Goal: Information Seeking & Learning: Check status

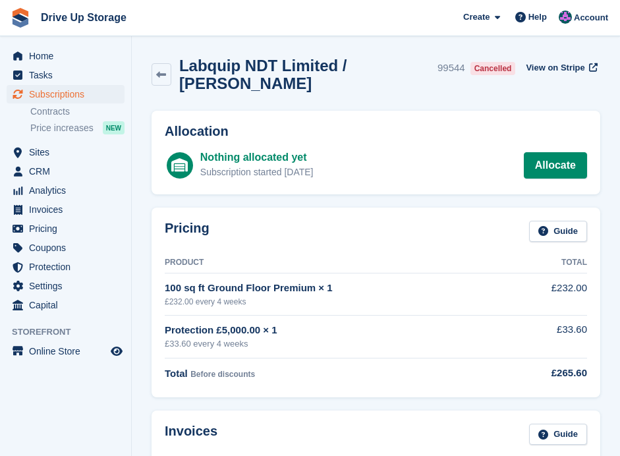
scroll to position [1448, 0]
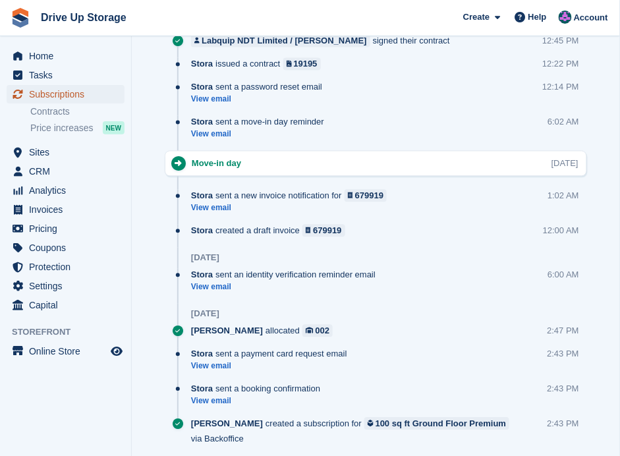
click at [49, 95] on span "Subscriptions" at bounding box center [68, 94] width 79 height 18
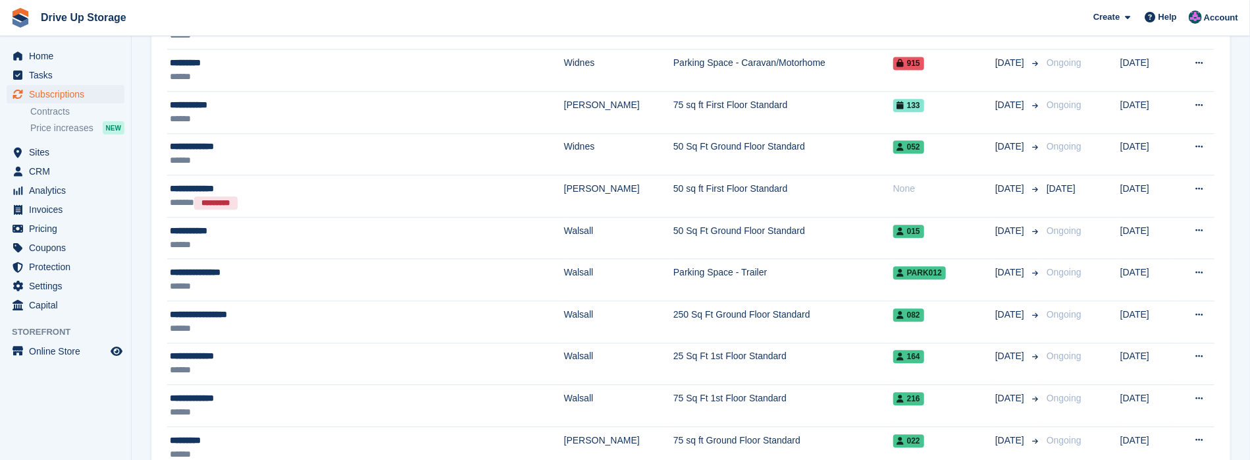
scroll to position [1887, 0]
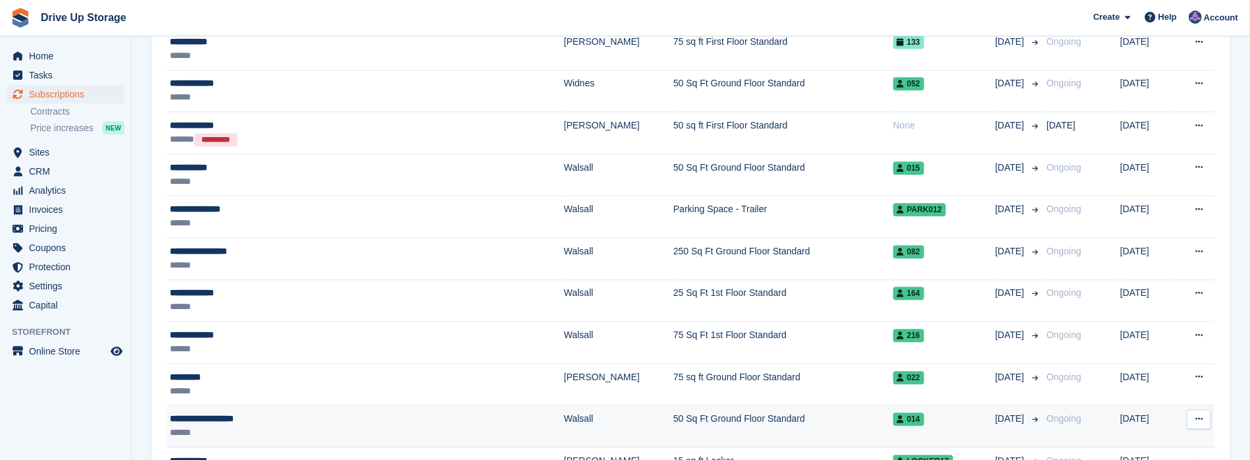
click at [266, 411] on div "**********" at bounding box center [306, 418] width 272 height 14
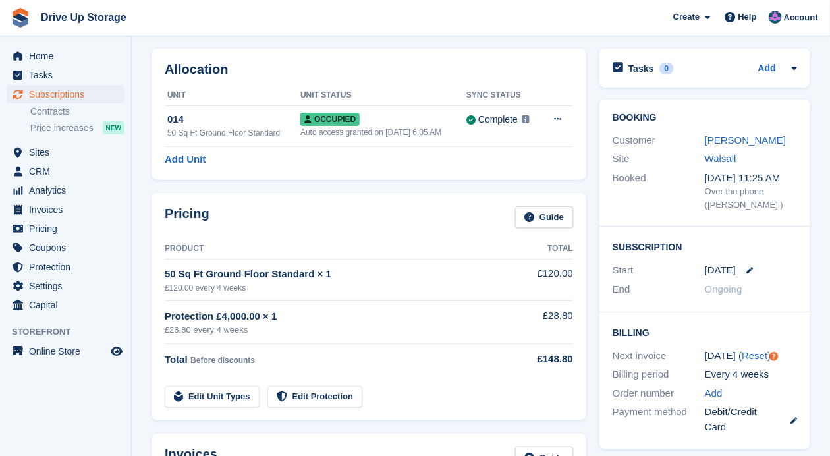
scroll to position [43, 0]
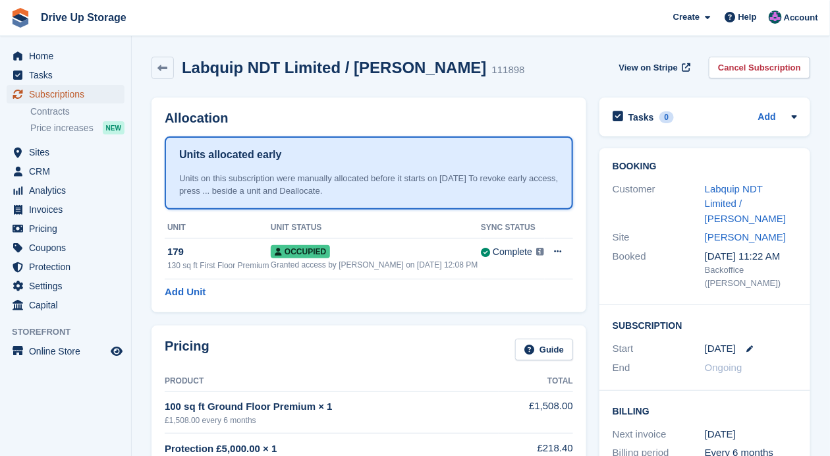
click at [63, 89] on span "Subscriptions" at bounding box center [68, 94] width 79 height 18
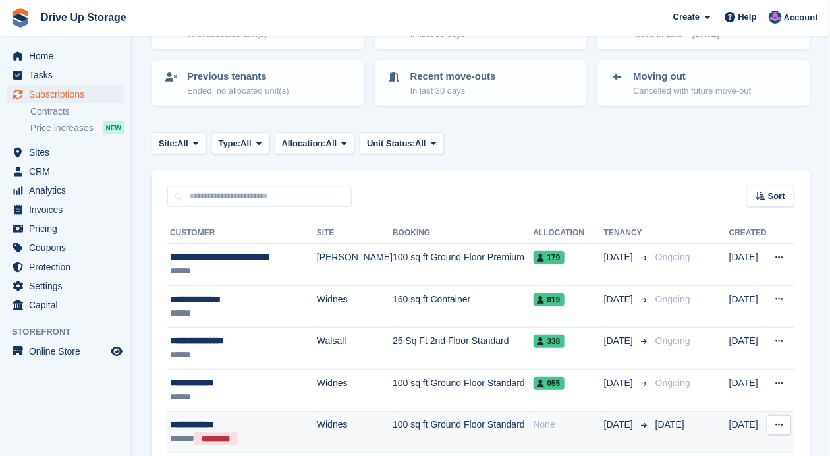
scroll to position [131, 0]
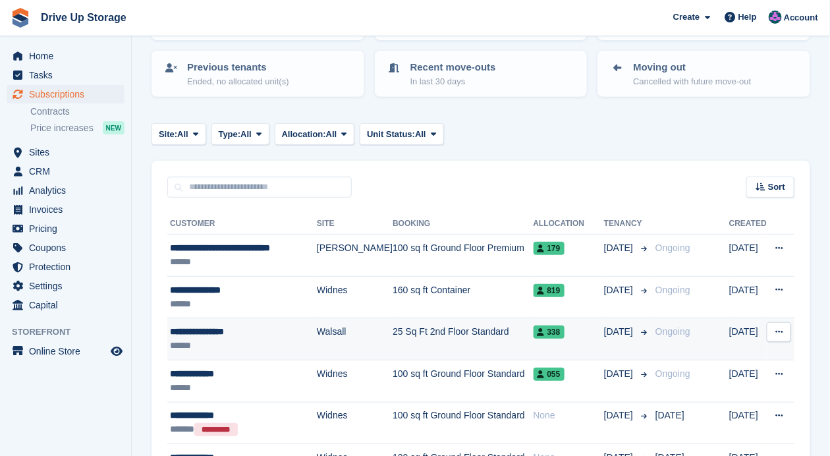
click at [205, 326] on div "**********" at bounding box center [243, 332] width 147 height 14
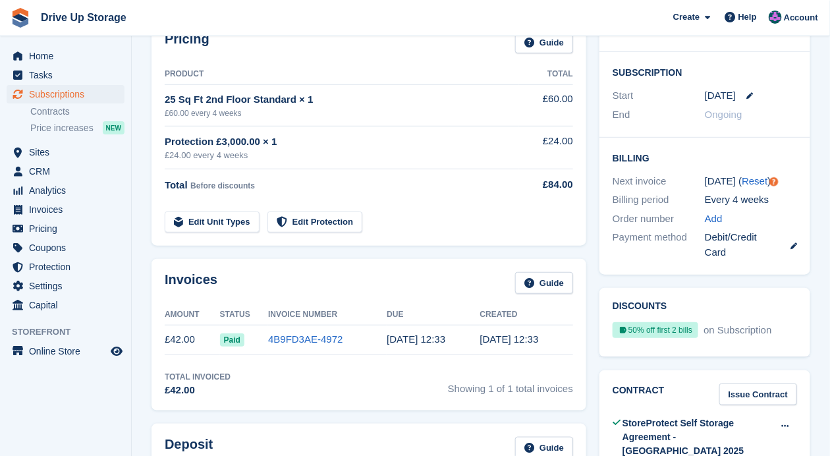
scroll to position [307, 0]
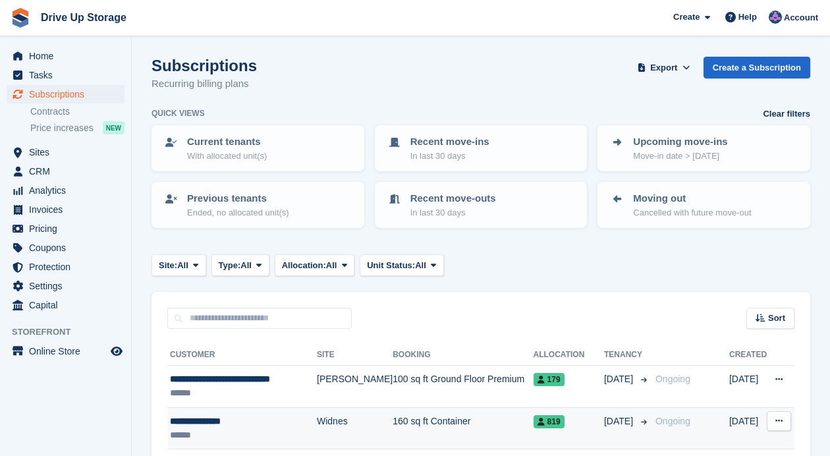
scroll to position [131, 0]
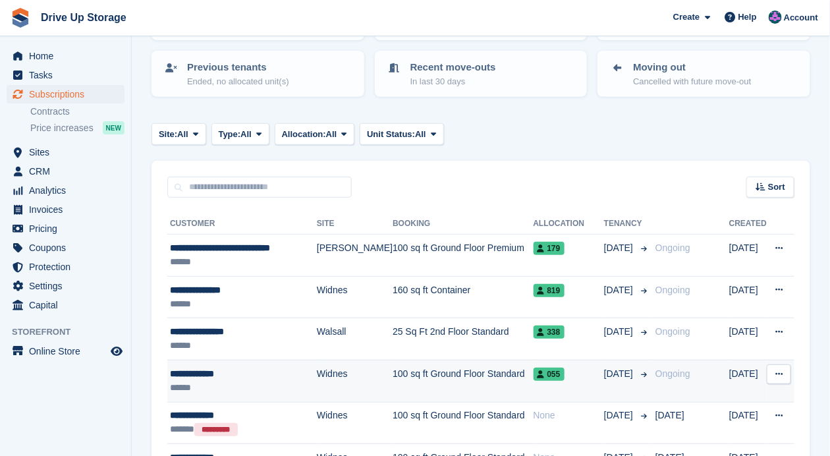
click at [237, 376] on div "**********" at bounding box center [243, 374] width 147 height 14
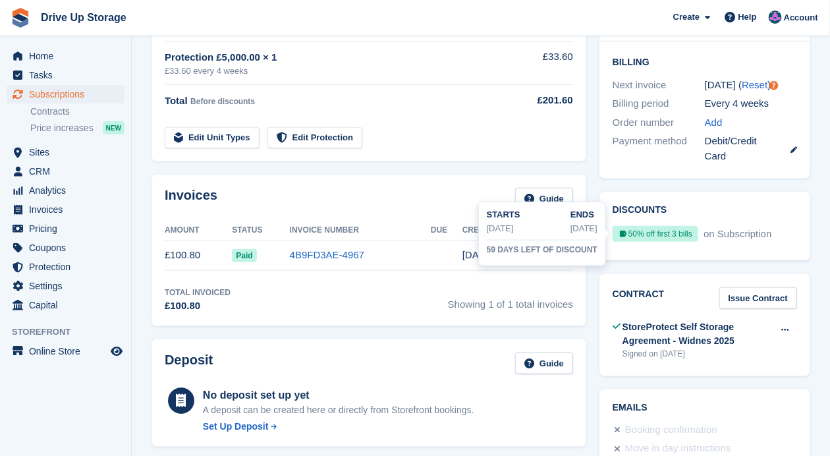
scroll to position [394, 0]
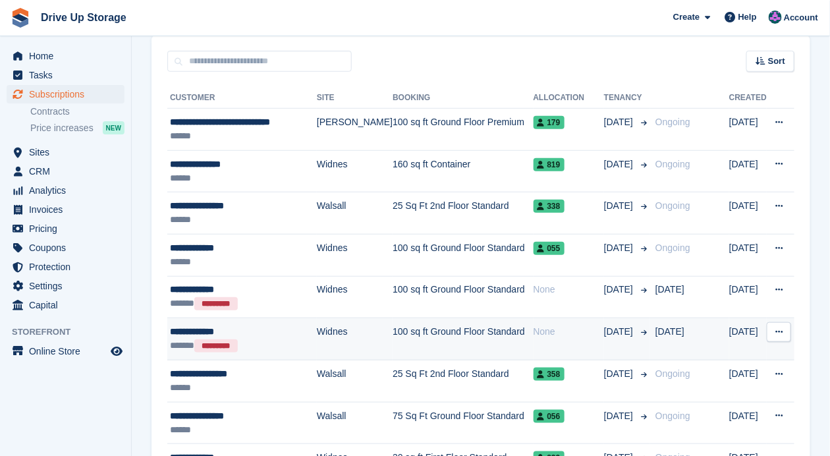
scroll to position [263, 0]
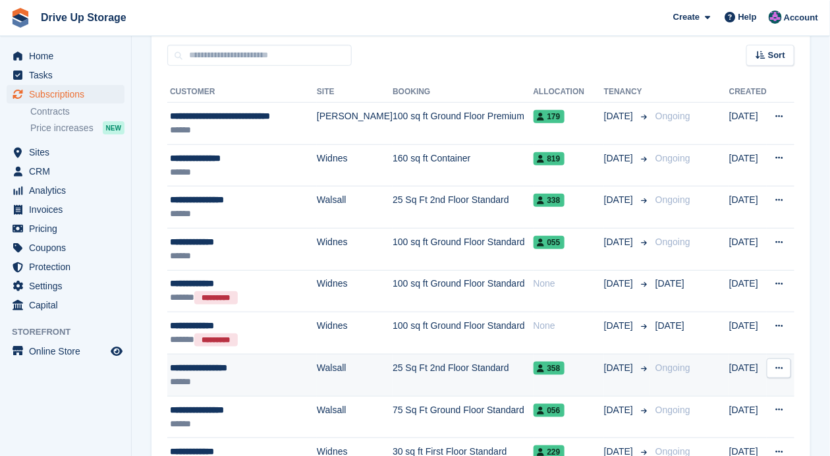
click at [267, 361] on div "**********" at bounding box center [243, 368] width 147 height 14
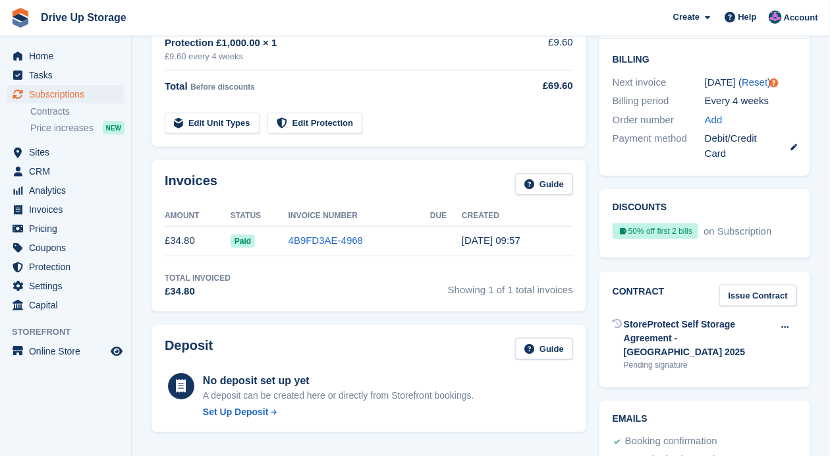
scroll to position [351, 0]
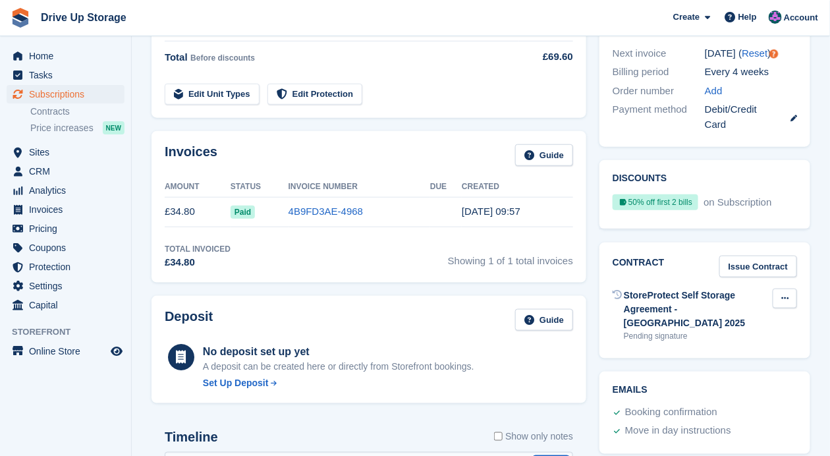
click at [781, 294] on icon at bounding box center [784, 298] width 7 height 9
click at [726, 332] on p "Send contract" at bounding box center [733, 340] width 115 height 17
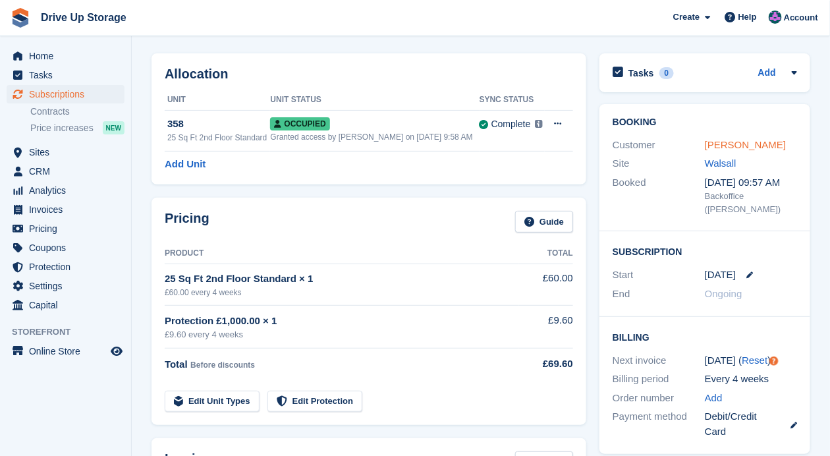
scroll to position [43, 0]
click at [746, 145] on link "Adedolapo Adeleye" at bounding box center [744, 145] width 81 height 11
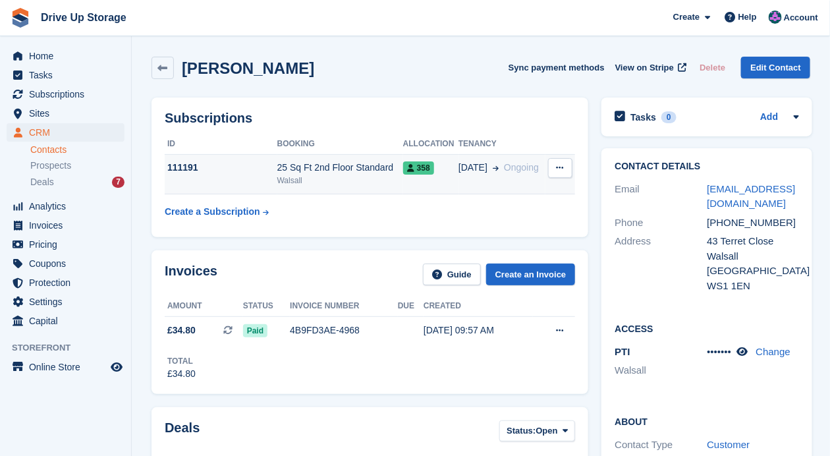
click at [553, 169] on button at bounding box center [560, 168] width 24 height 20
click at [311, 180] on div "Walsall" at bounding box center [340, 180] width 126 height 12
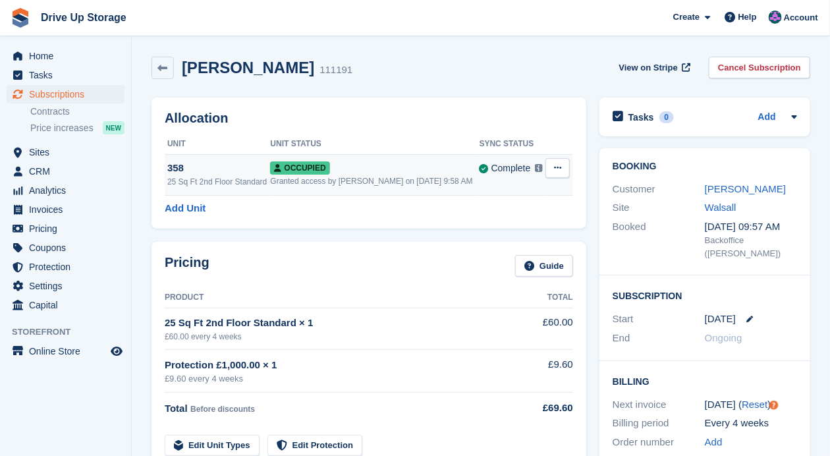
click at [556, 167] on icon at bounding box center [557, 167] width 7 height 9
click at [490, 190] on p "Overlock" at bounding box center [506, 193] width 115 height 17
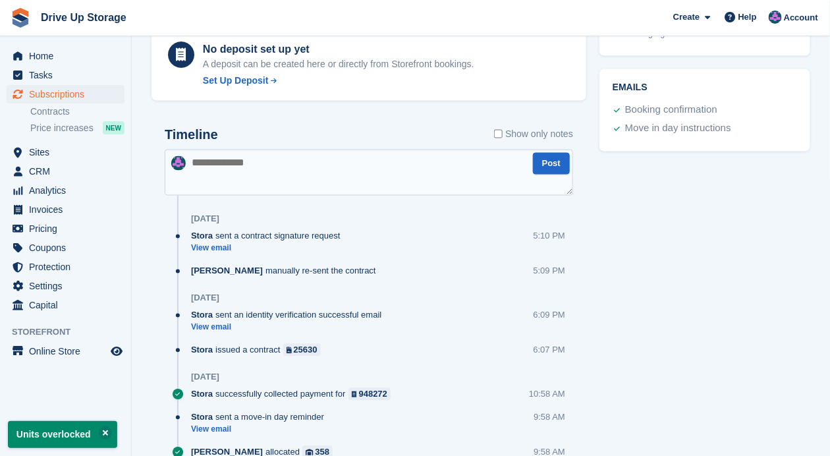
scroll to position [658, 0]
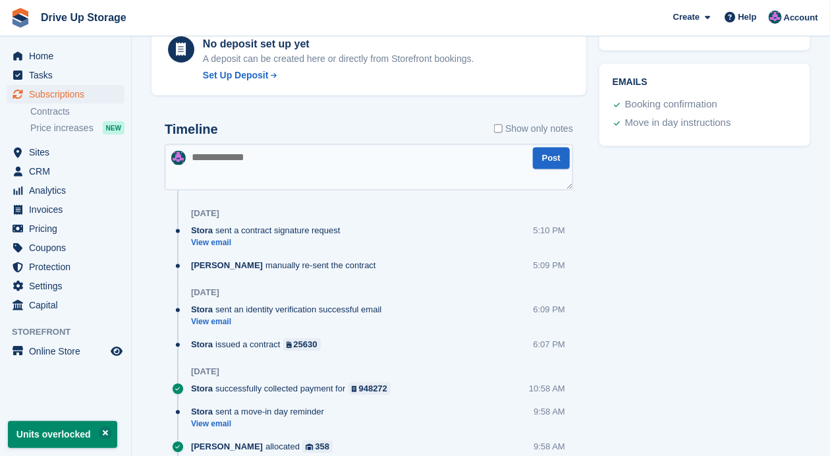
click at [275, 172] on textarea at bounding box center [369, 167] width 408 height 46
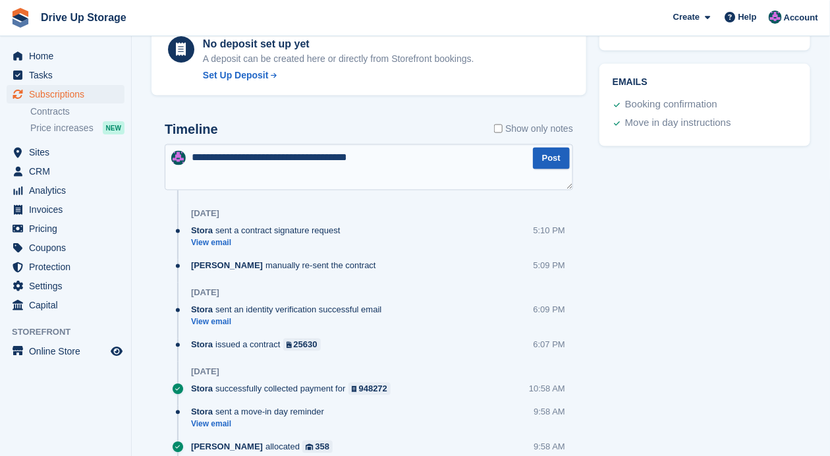
type textarea "**********"
click at [554, 151] on button "Post" at bounding box center [551, 158] width 37 height 22
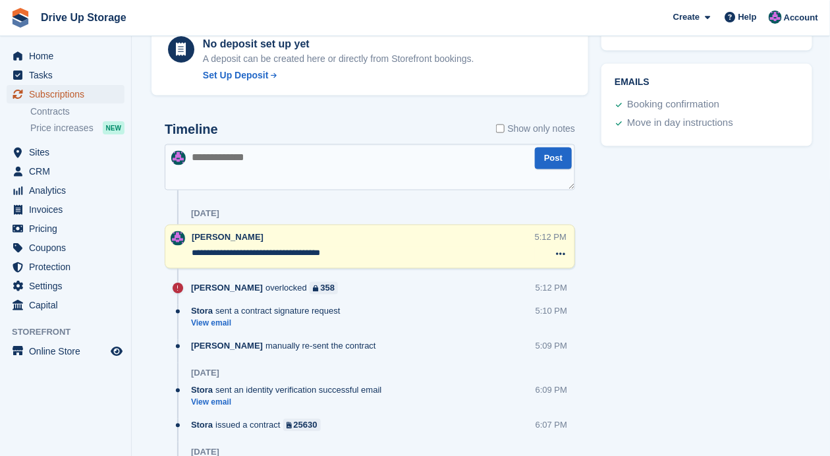
click at [76, 88] on span "Subscriptions" at bounding box center [68, 94] width 79 height 18
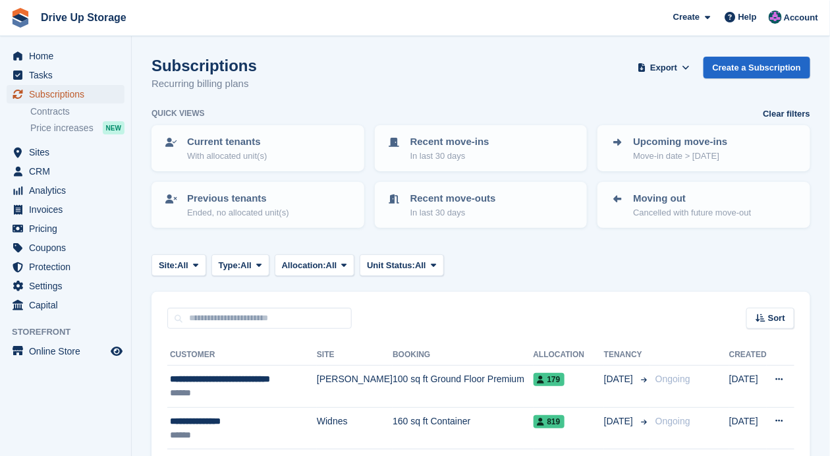
click at [72, 92] on span "Subscriptions" at bounding box center [68, 94] width 79 height 18
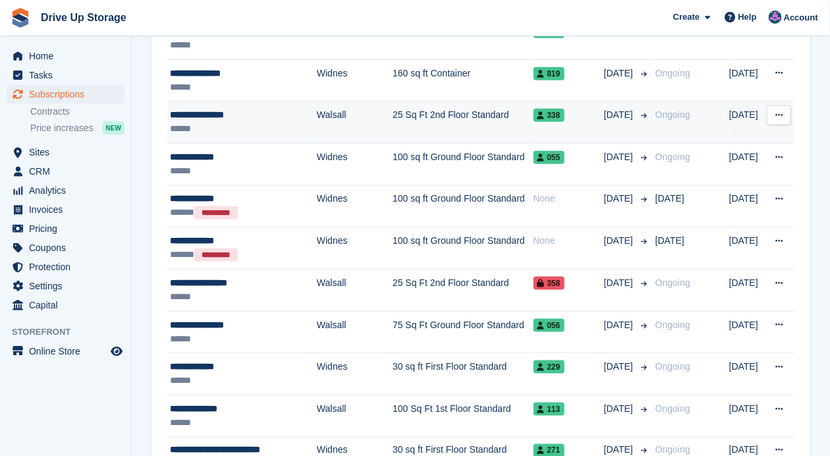
scroll to position [351, 0]
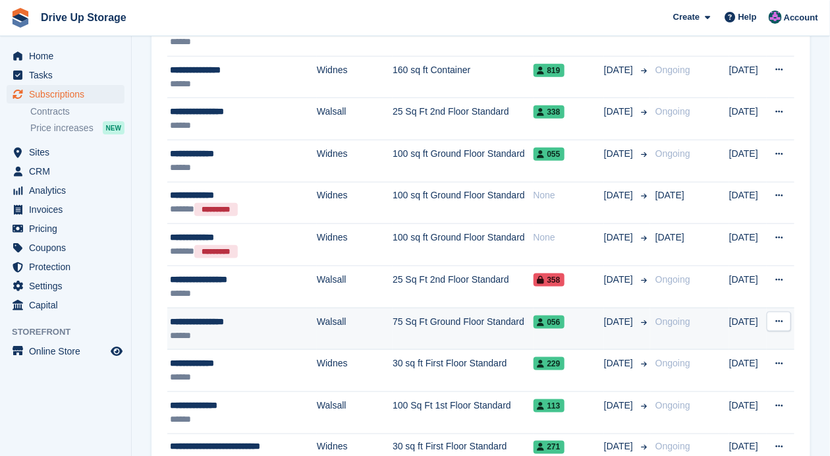
click at [247, 309] on td "**********" at bounding box center [241, 328] width 149 height 42
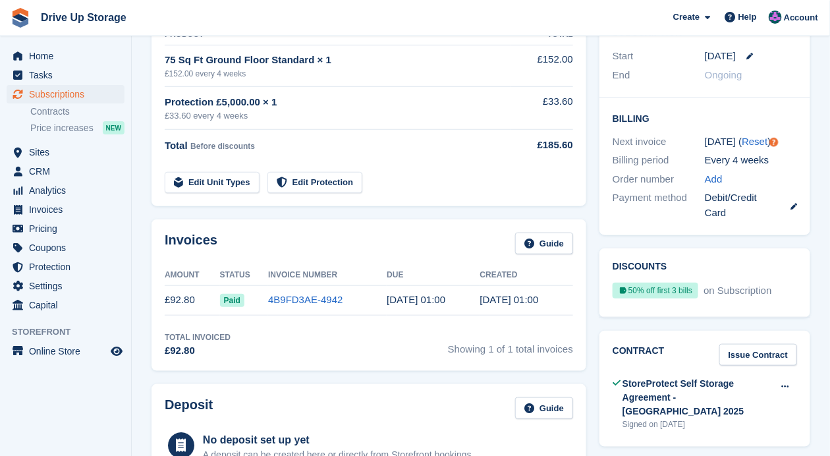
scroll to position [263, 0]
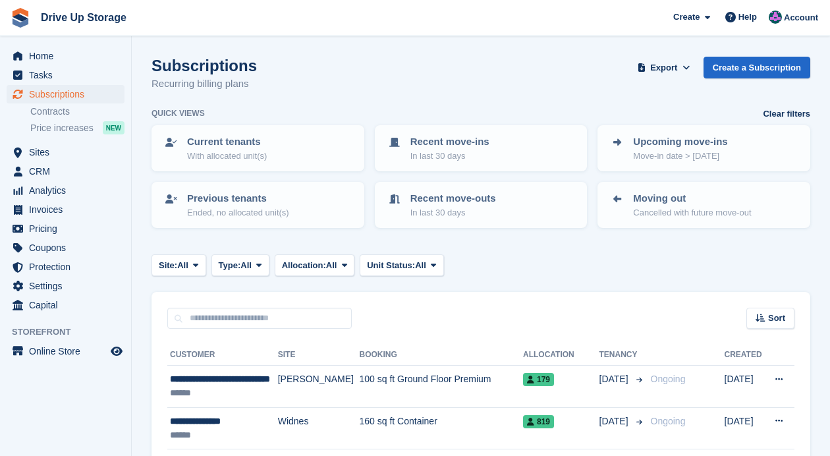
scroll to position [351, 0]
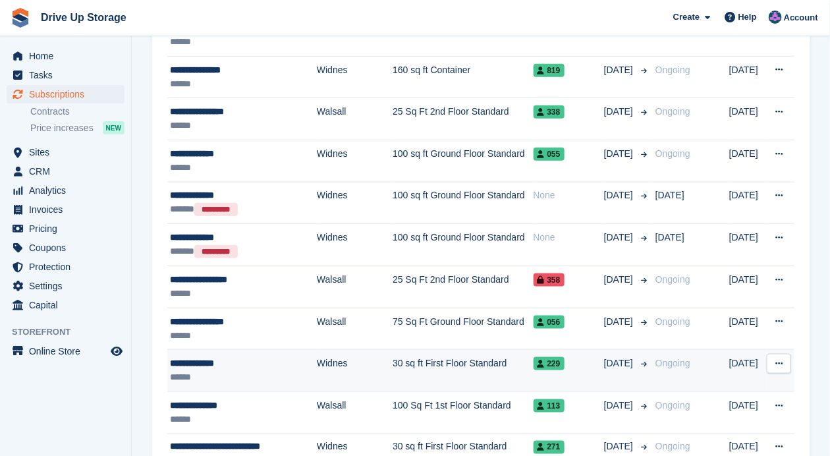
click at [325, 362] on td "Widnes" at bounding box center [355, 371] width 76 height 42
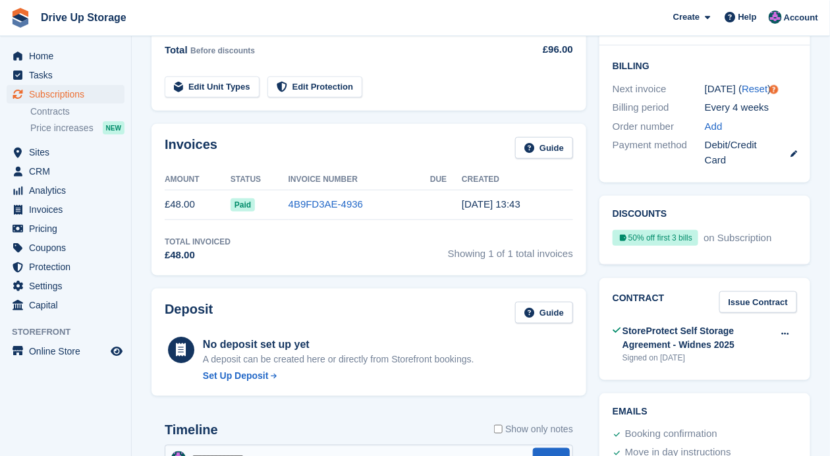
scroll to position [351, 0]
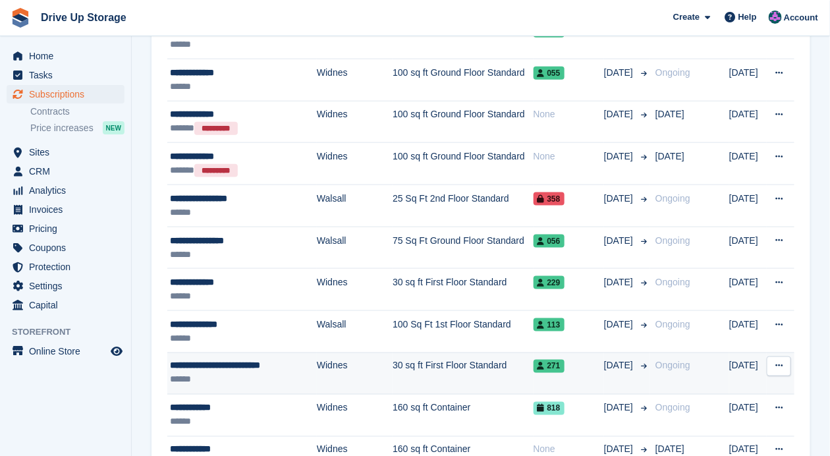
scroll to position [438, 0]
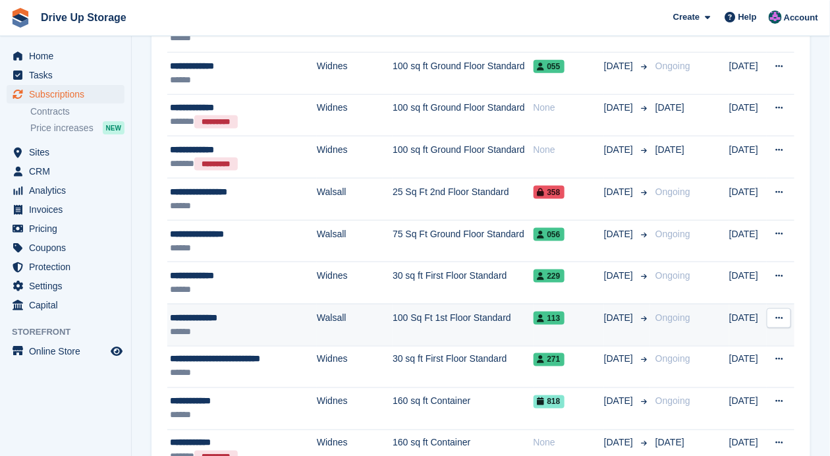
click at [270, 325] on div "******" at bounding box center [243, 332] width 147 height 14
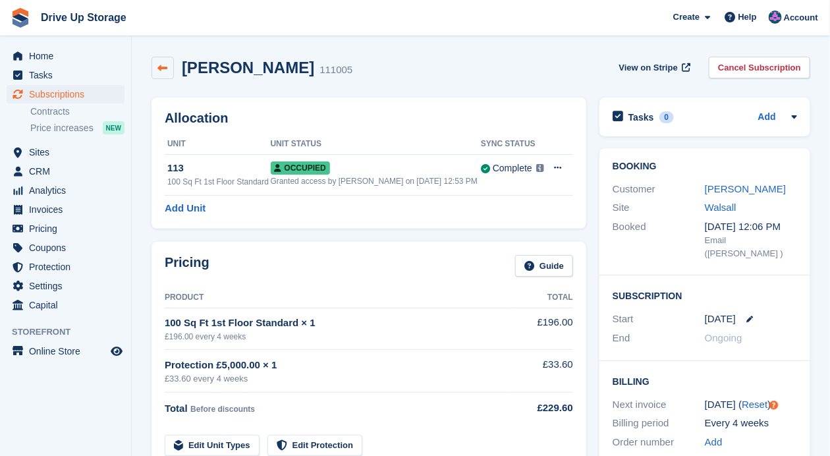
click at [160, 68] on icon at bounding box center [163, 68] width 10 height 10
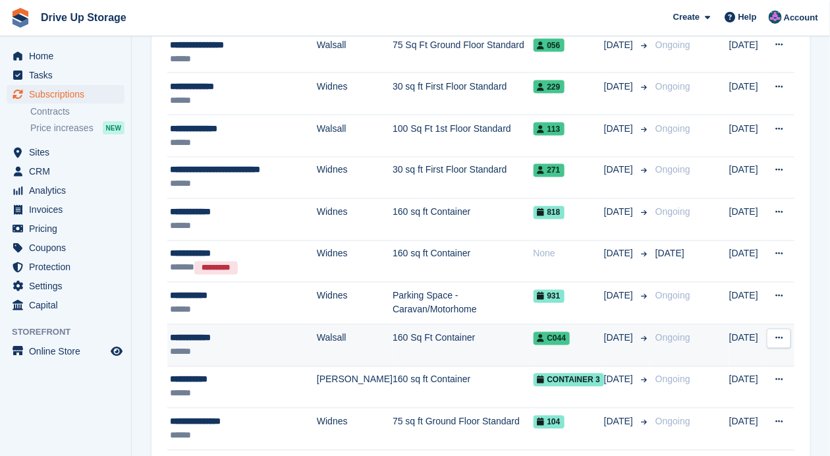
scroll to position [658, 0]
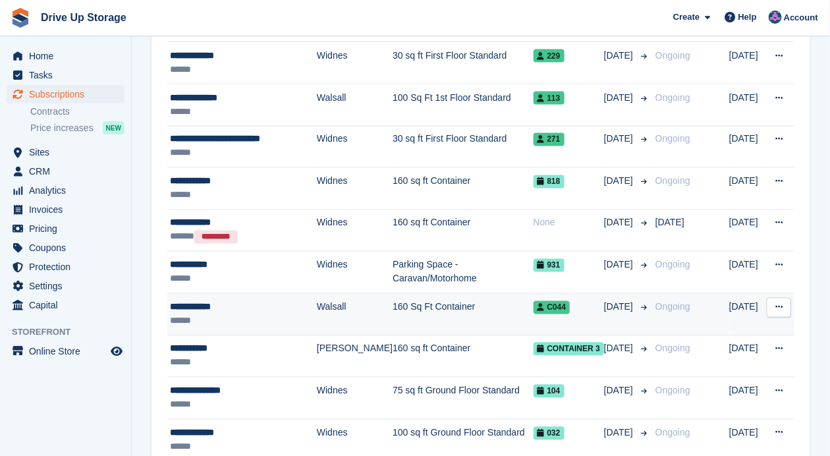
click at [227, 305] on div "**********" at bounding box center [243, 307] width 147 height 14
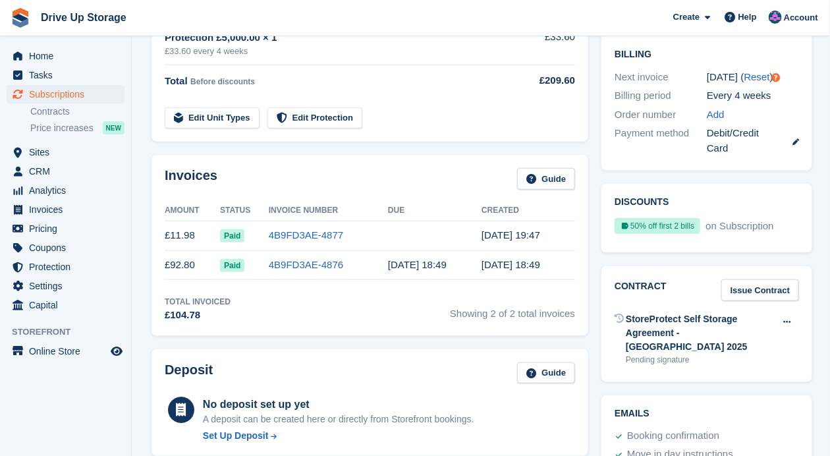
scroll to position [351, 0]
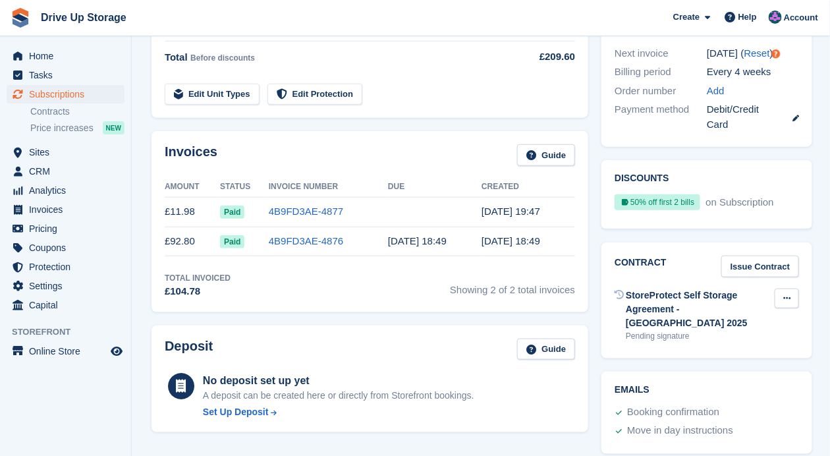
click at [780, 288] on button at bounding box center [786, 298] width 24 height 20
click at [728, 332] on p "Send contract" at bounding box center [735, 340] width 115 height 17
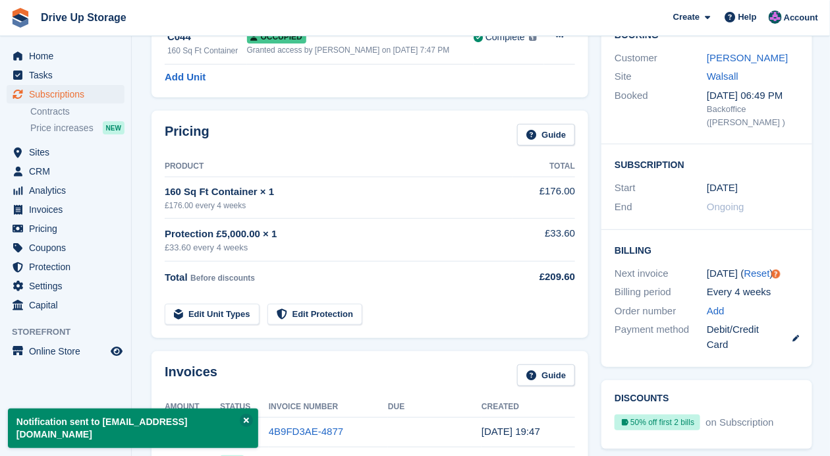
scroll to position [0, 0]
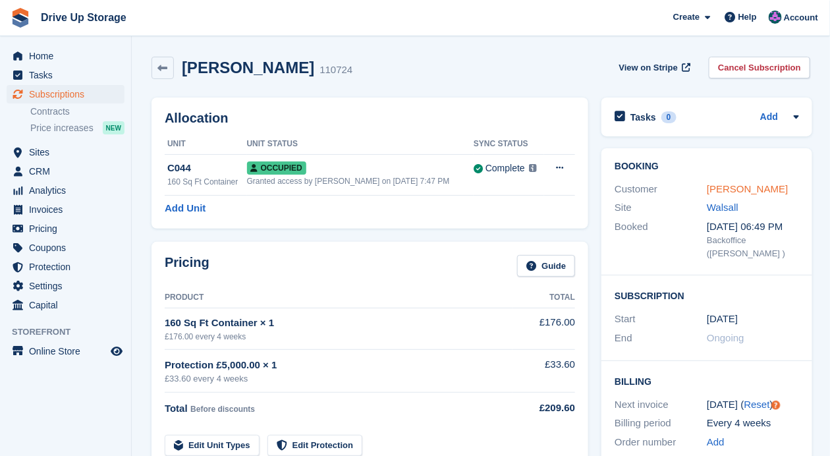
click at [739, 188] on link "Jaymin Patel" at bounding box center [746, 188] width 81 height 11
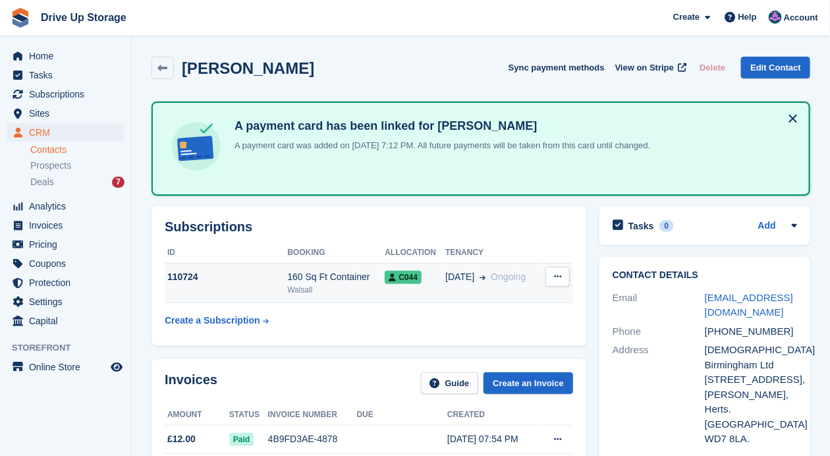
click at [243, 271] on div "110724" at bounding box center [226, 277] width 122 height 14
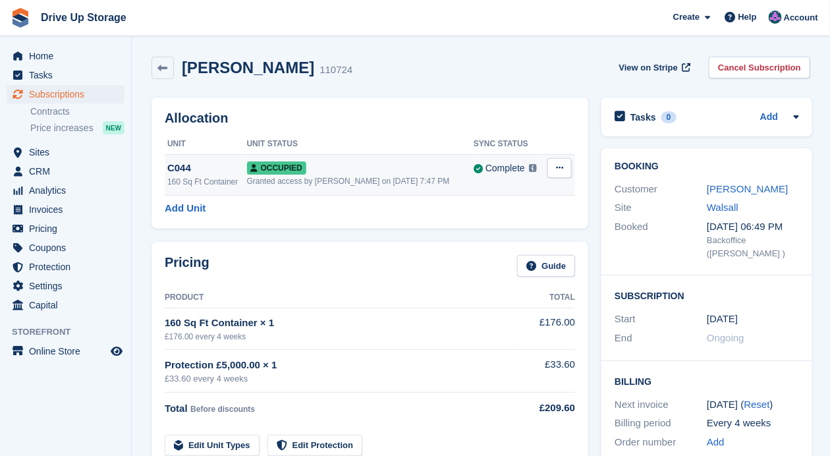
click at [550, 167] on button at bounding box center [559, 168] width 24 height 20
click at [494, 193] on p "Overlock" at bounding box center [508, 193] width 115 height 17
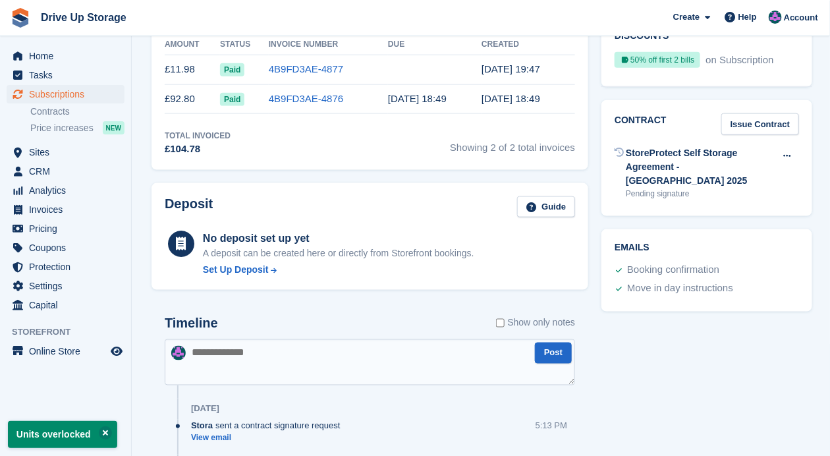
scroll to position [614, 0]
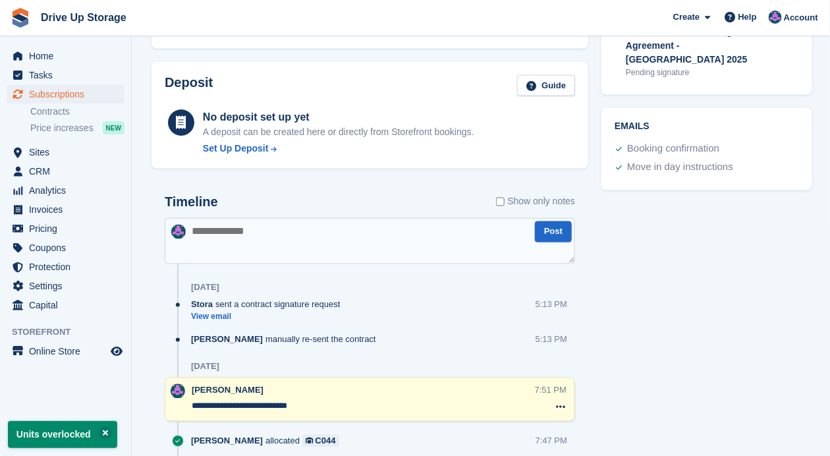
click at [331, 243] on textarea at bounding box center [370, 241] width 410 height 46
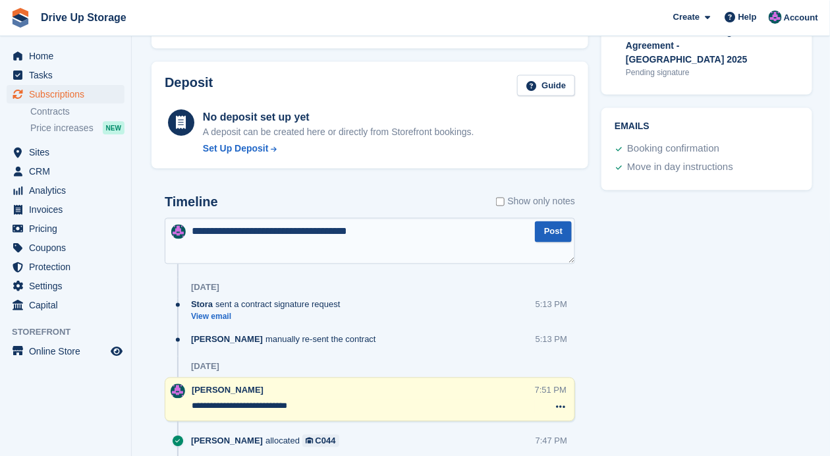
type textarea "**********"
click at [542, 222] on button "Post" at bounding box center [553, 232] width 37 height 22
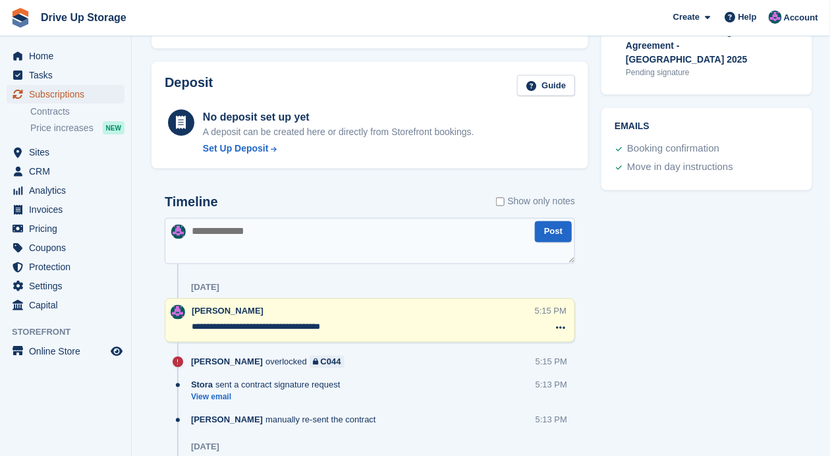
drag, startPoint x: 79, startPoint y: 89, endPoint x: 138, endPoint y: 109, distance: 62.7
click at [79, 90] on span "Subscriptions" at bounding box center [68, 94] width 79 height 18
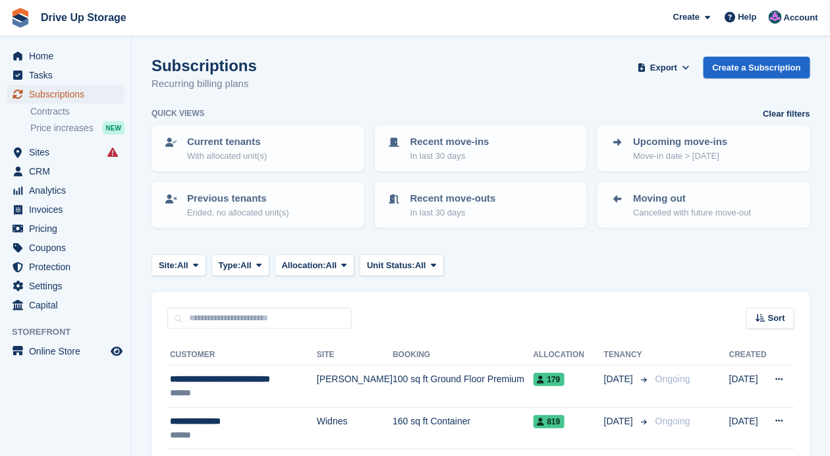
click at [68, 90] on span "Subscriptions" at bounding box center [68, 94] width 79 height 18
click at [82, 91] on span "Subscriptions" at bounding box center [68, 94] width 79 height 18
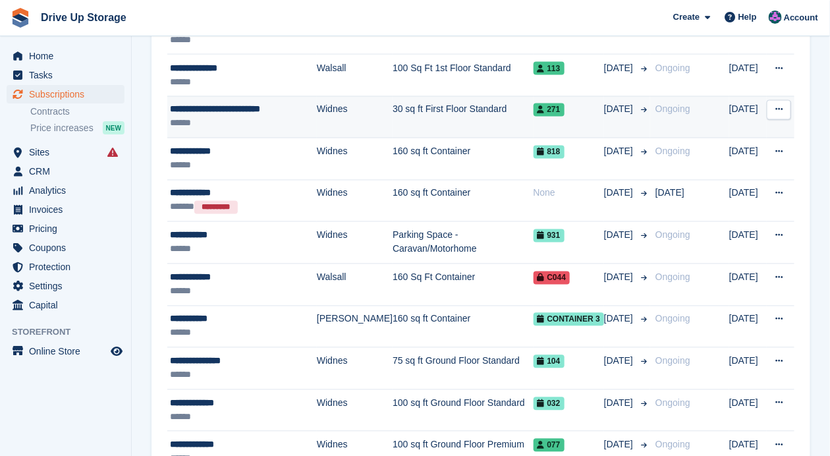
scroll to position [702, 0]
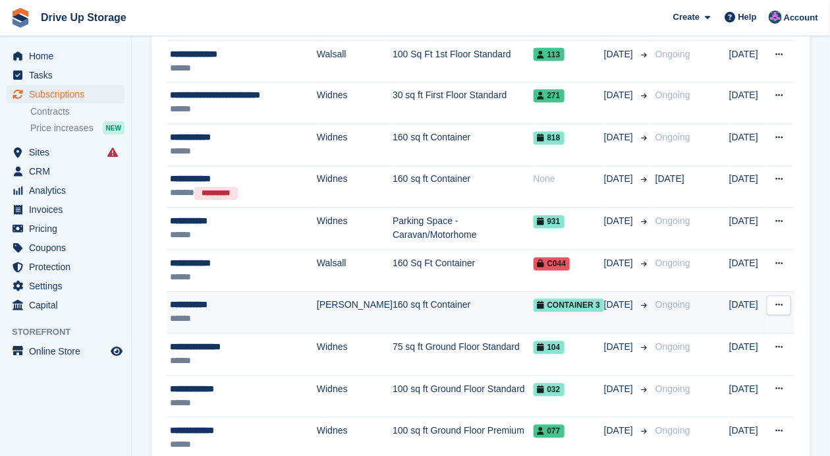
click at [392, 302] on td "160 sq ft Container" at bounding box center [462, 313] width 140 height 42
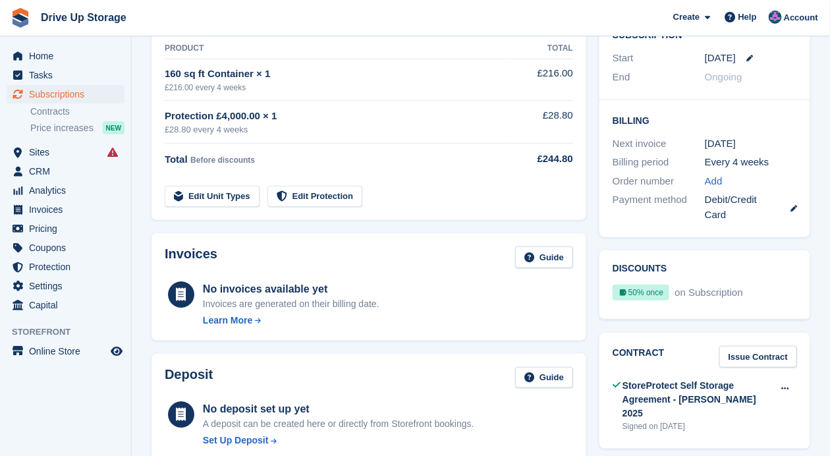
scroll to position [307, 0]
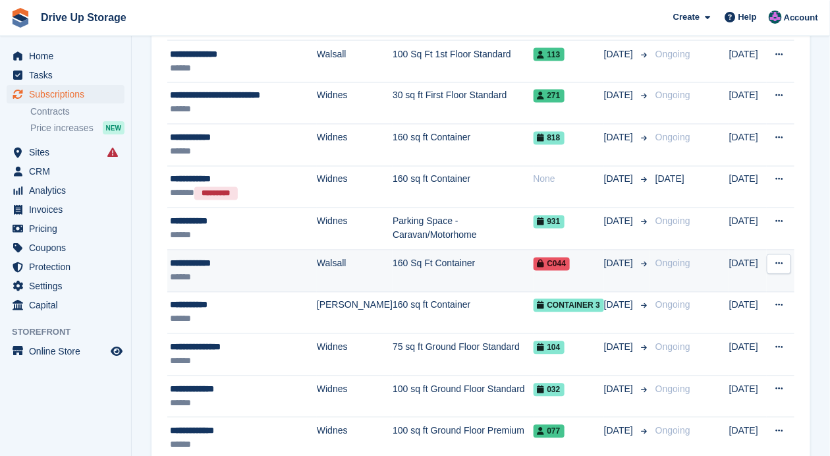
scroll to position [746, 0]
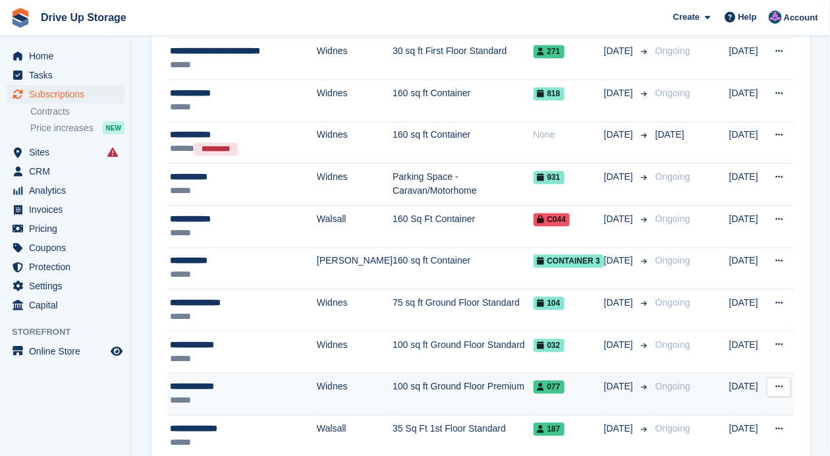
click at [444, 376] on td "100 sq ft Ground Floor Premium" at bounding box center [462, 394] width 140 height 42
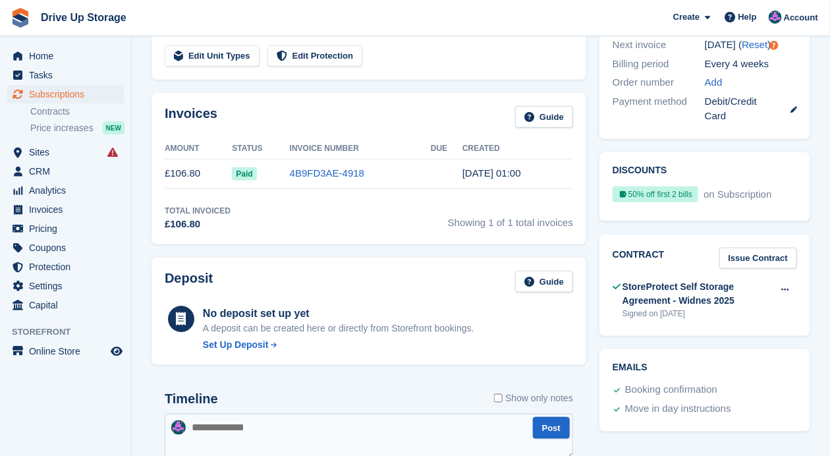
scroll to position [351, 0]
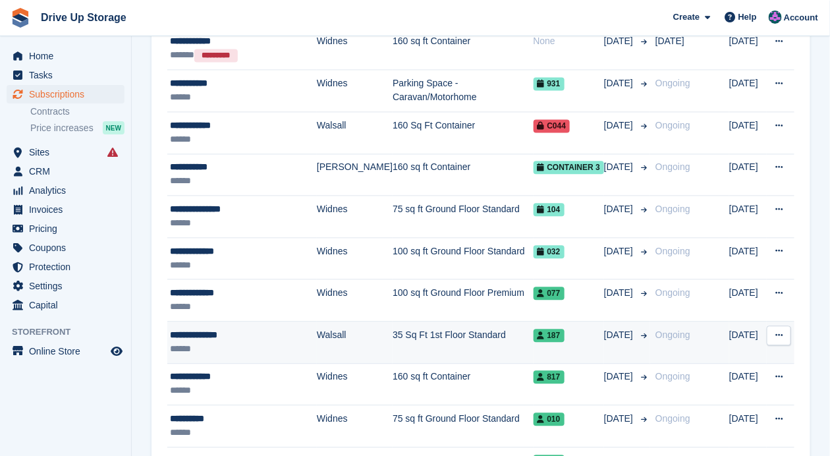
scroll to position [878, 0]
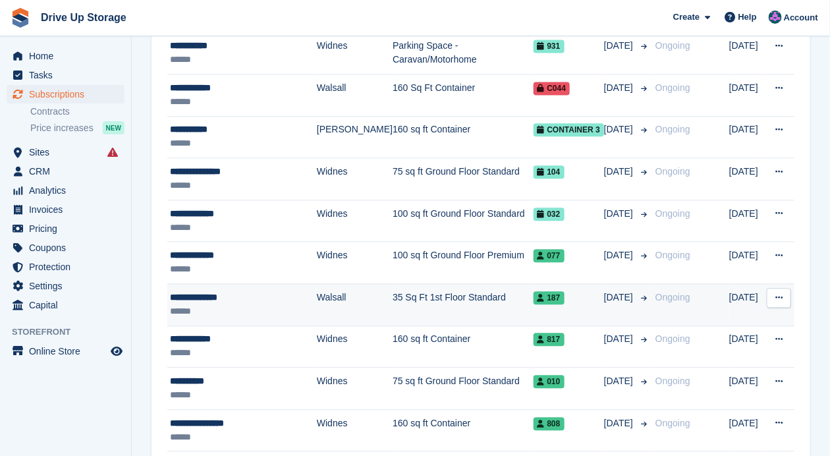
click at [344, 294] on td "Walsall" at bounding box center [355, 305] width 76 height 42
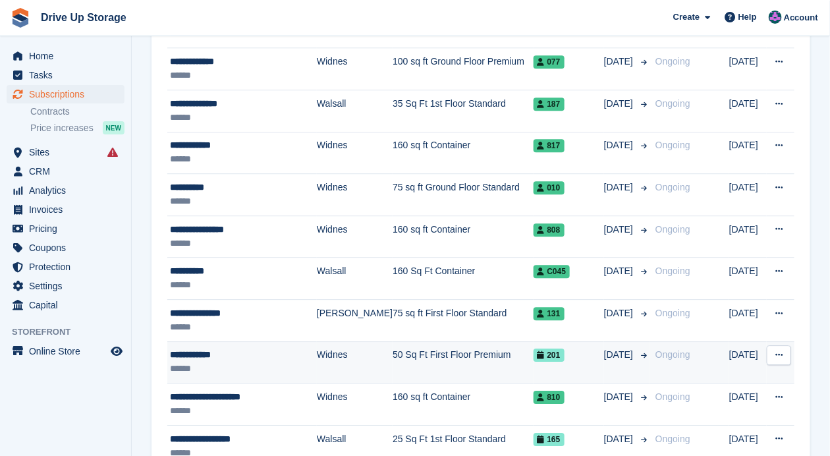
scroll to position [1097, 0]
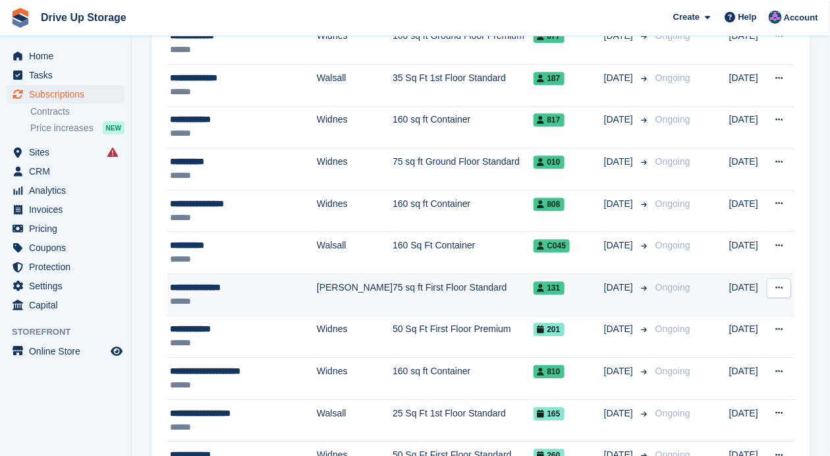
click at [407, 277] on td "75 sq ft First Floor Standard" at bounding box center [462, 295] width 140 height 42
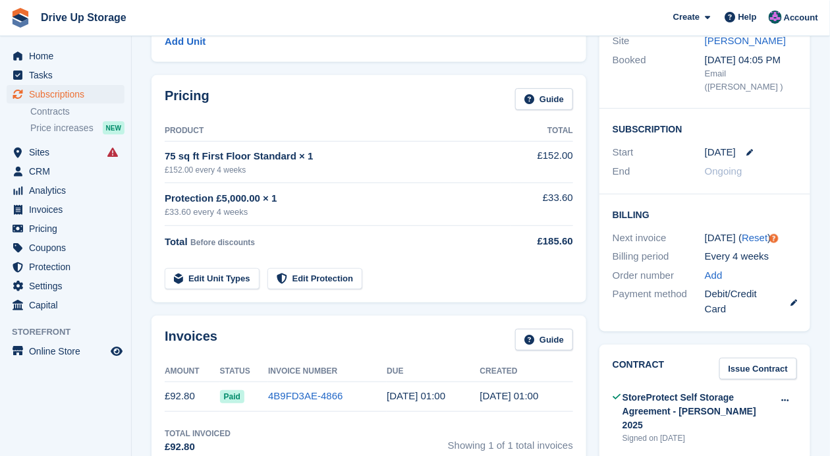
scroll to position [175, 0]
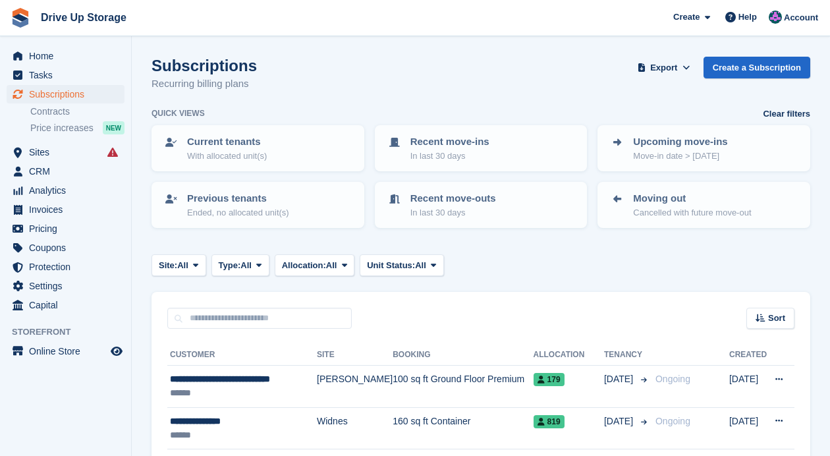
scroll to position [1097, 0]
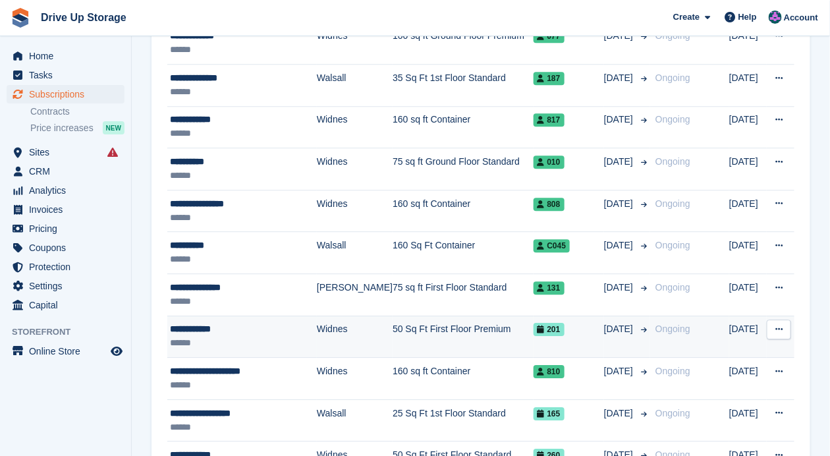
click at [257, 326] on div "**********" at bounding box center [243, 329] width 147 height 14
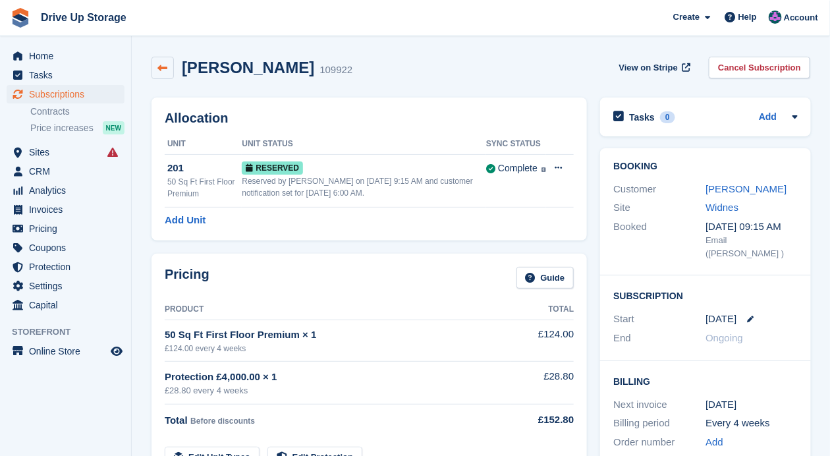
click at [171, 67] on link at bounding box center [162, 68] width 22 height 22
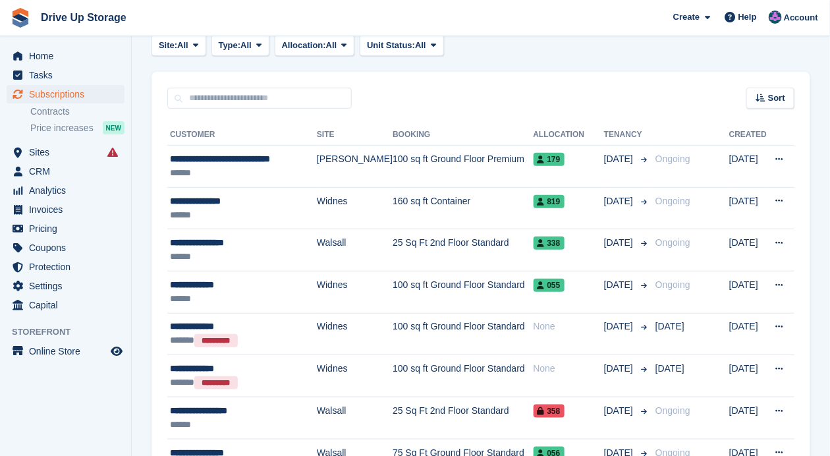
scroll to position [219, 0]
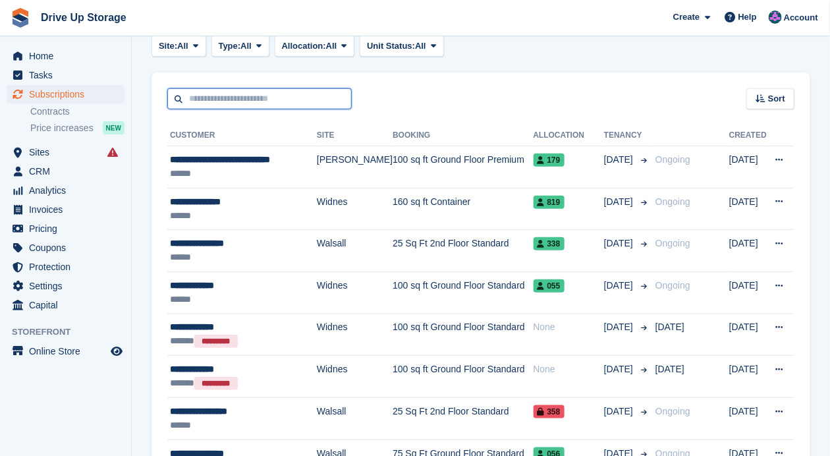
click at [274, 102] on input "text" at bounding box center [259, 99] width 184 height 22
type input "******"
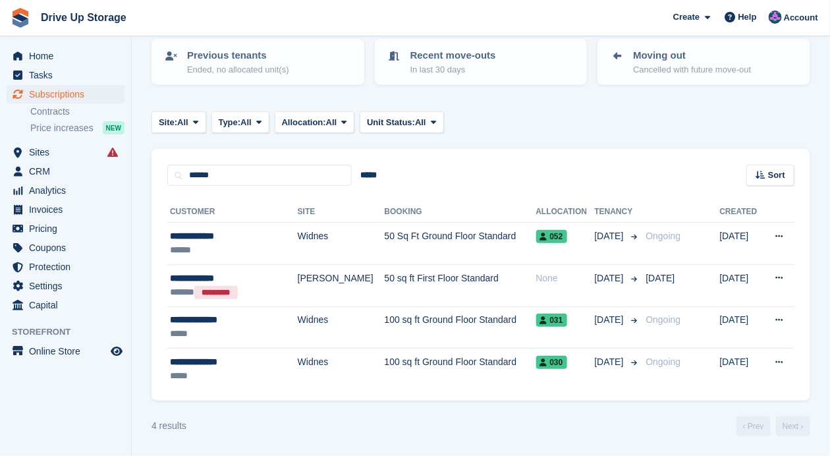
scroll to position [140, 0]
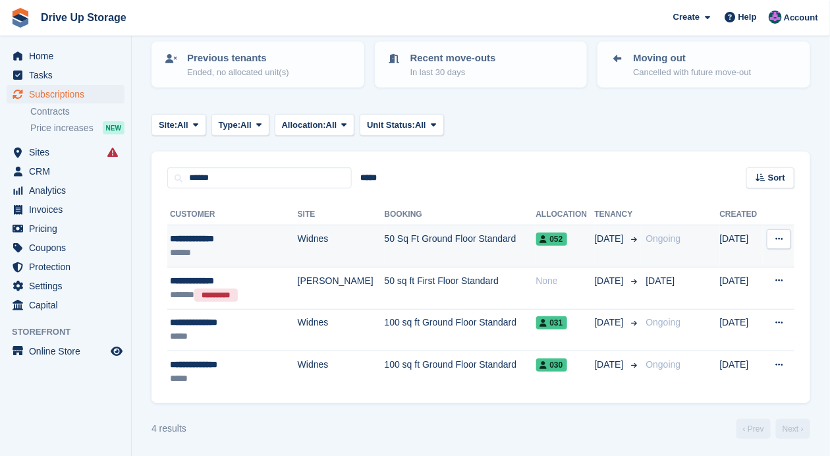
click at [221, 251] on div "******" at bounding box center [225, 253] width 111 height 14
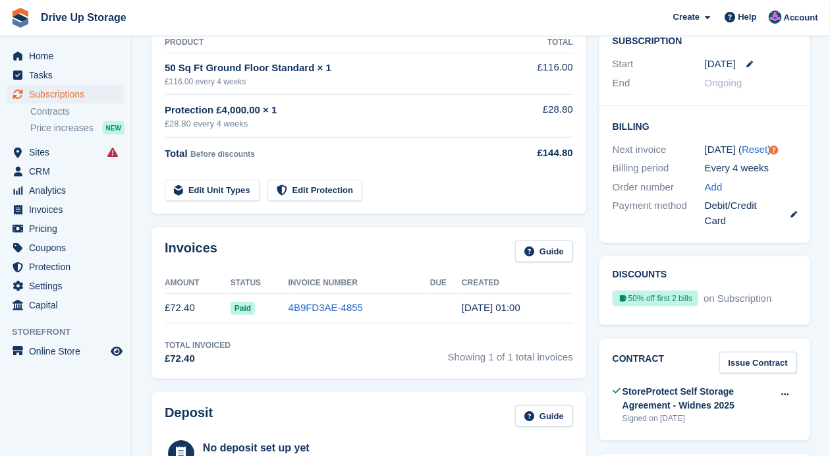
scroll to position [263, 0]
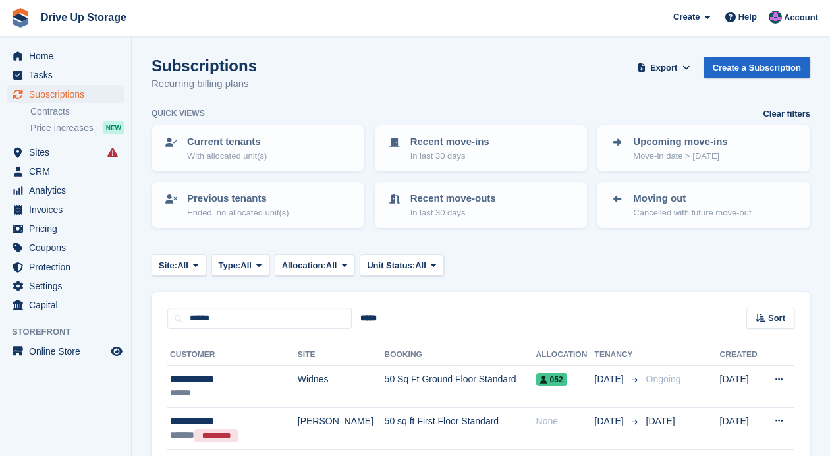
scroll to position [140, 0]
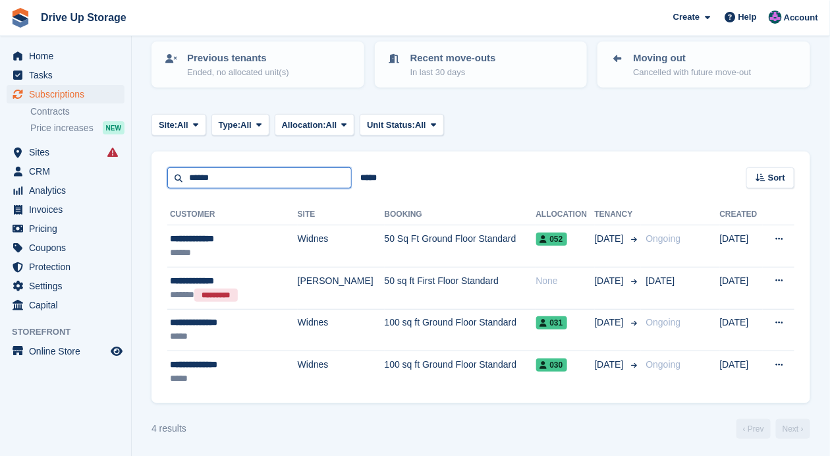
drag, startPoint x: 242, startPoint y: 175, endPoint x: 126, endPoint y: 165, distance: 115.6
click at [136, 172] on section "Subscriptions Recurring billing plans Export Export Subscriptions Export a CSV …" at bounding box center [481, 159] width 698 height 598
type input "*******"
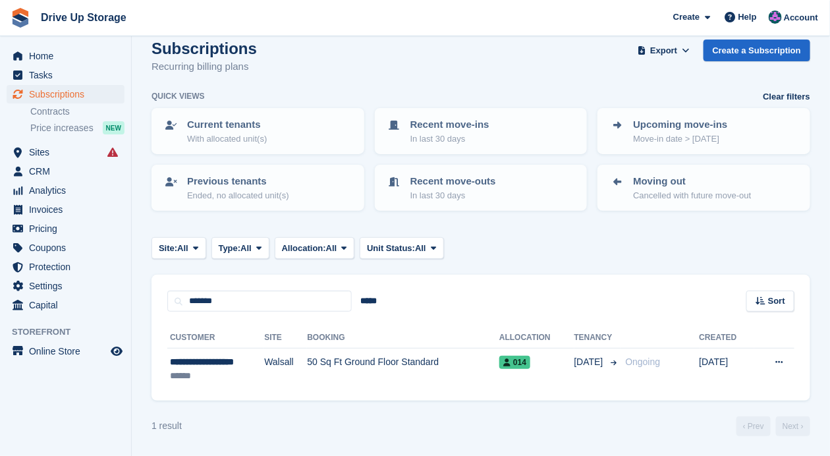
scroll to position [15, 0]
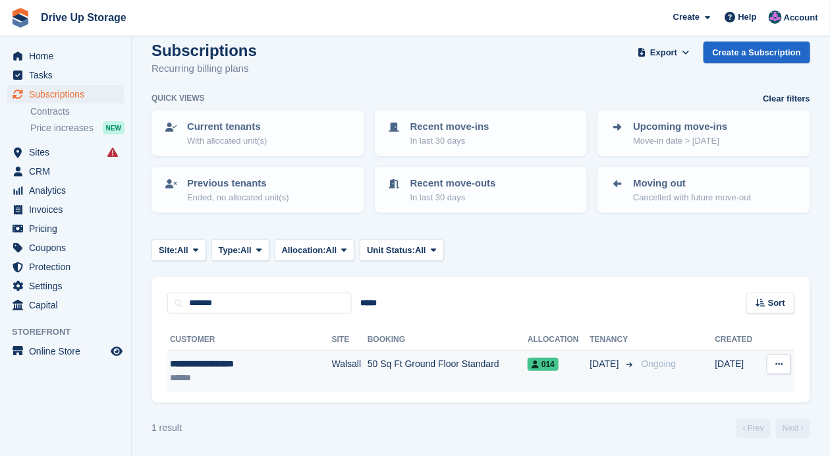
click at [219, 353] on td "**********" at bounding box center [249, 370] width 165 height 41
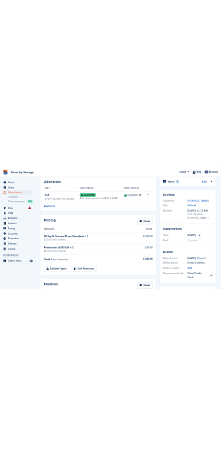
scroll to position [43, 0]
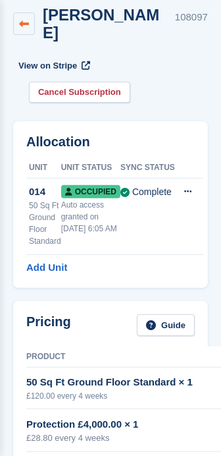
click at [16, 25] on link at bounding box center [24, 24] width 22 height 22
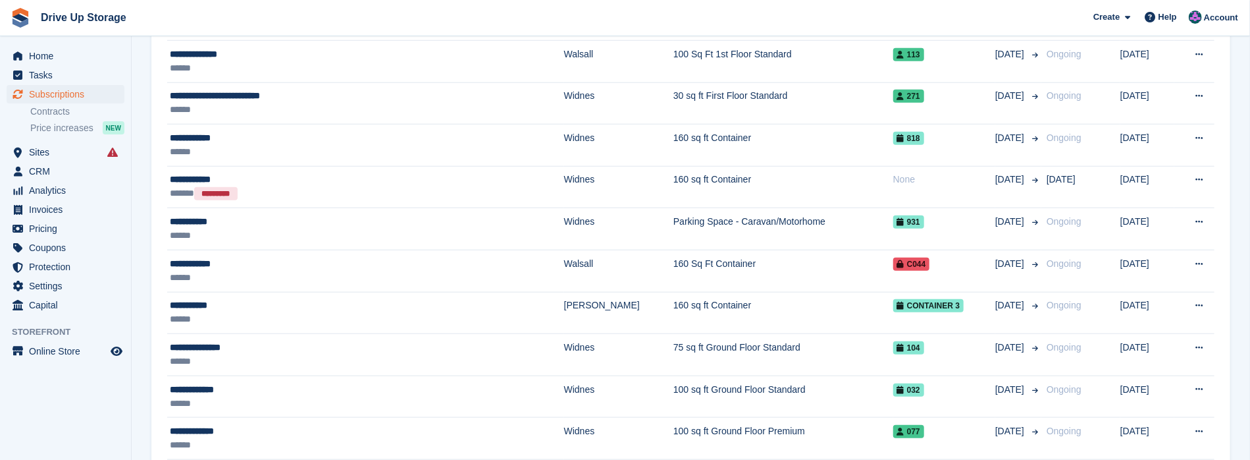
scroll to position [746, 0]
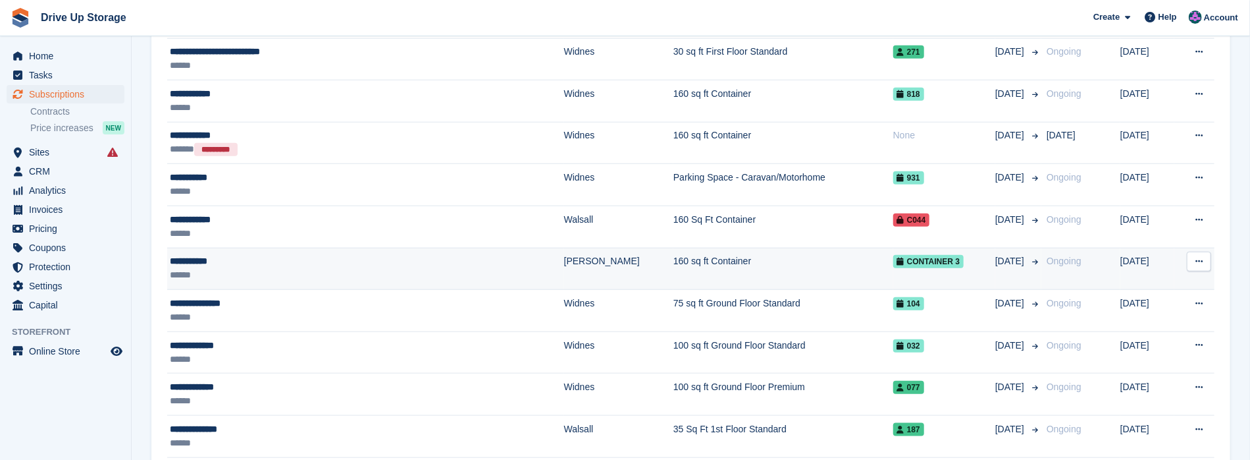
click at [280, 259] on div "**********" at bounding box center [306, 261] width 272 height 14
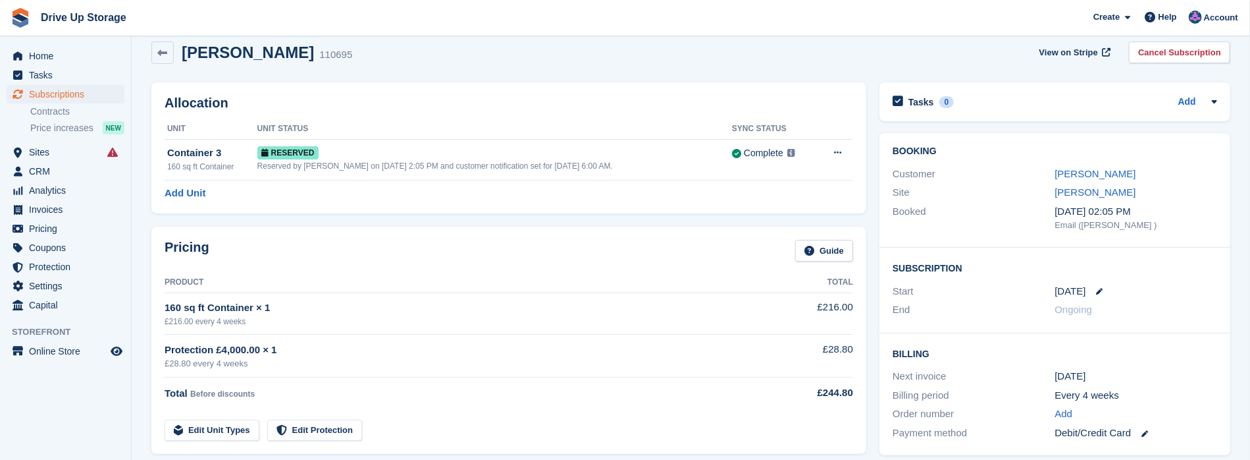
scroll to position [5, 0]
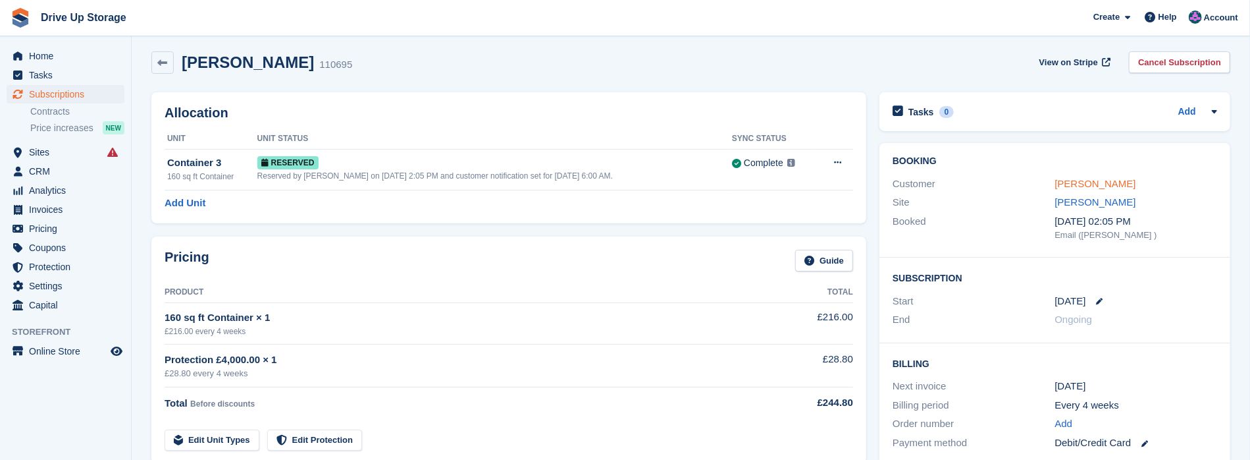
click at [1078, 180] on link "[PERSON_NAME]" at bounding box center [1095, 183] width 81 height 11
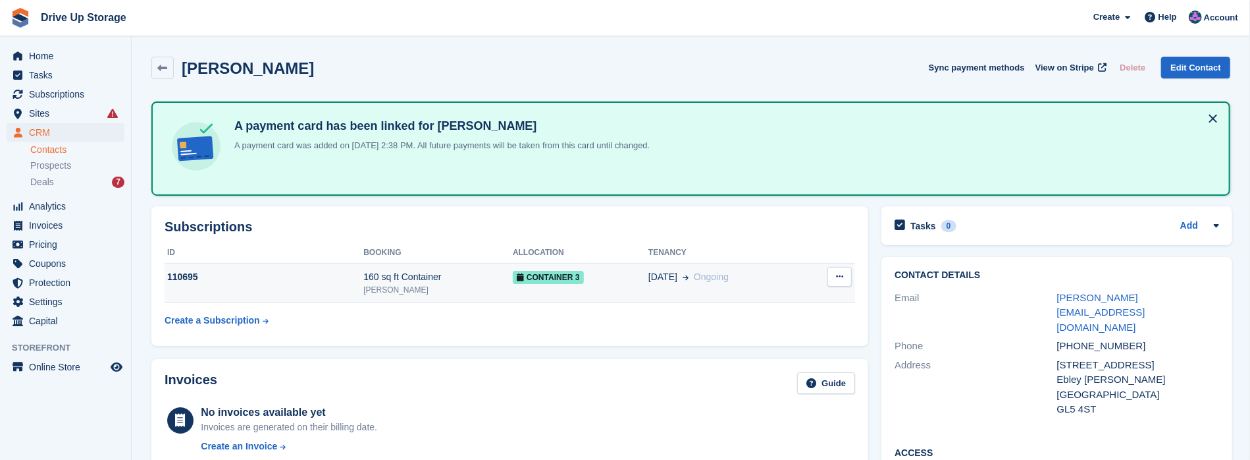
click at [452, 288] on div "[PERSON_NAME]" at bounding box center [437, 290] width 149 height 12
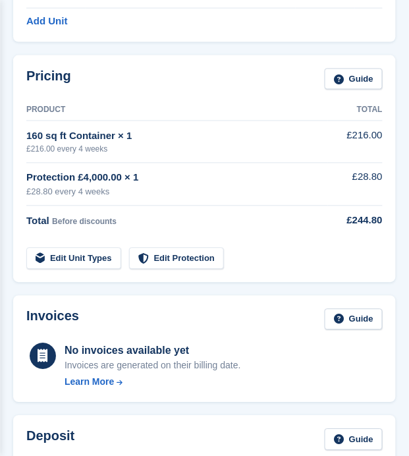
scroll to position [224, 0]
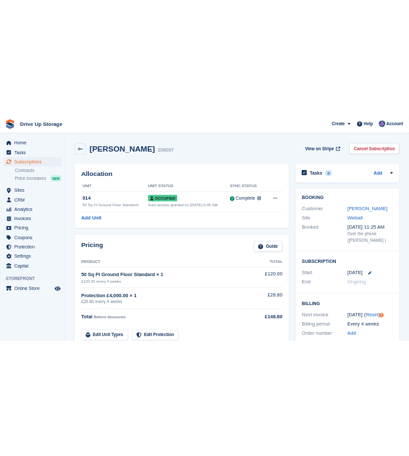
scroll to position [43, 0]
